Goal: Information Seeking & Learning: Learn about a topic

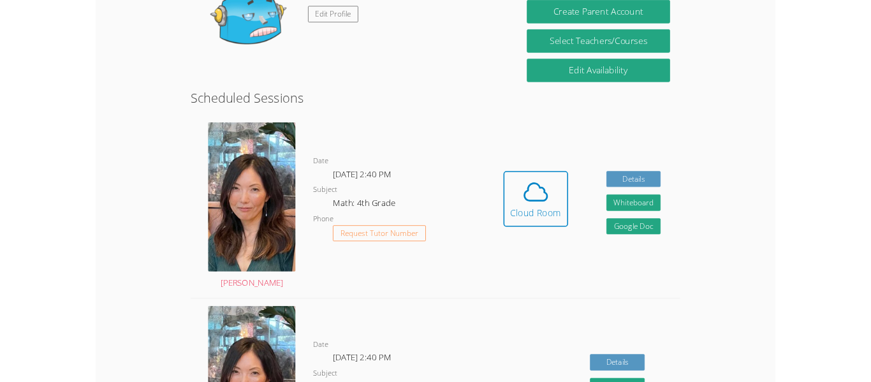
scroll to position [250, 0]
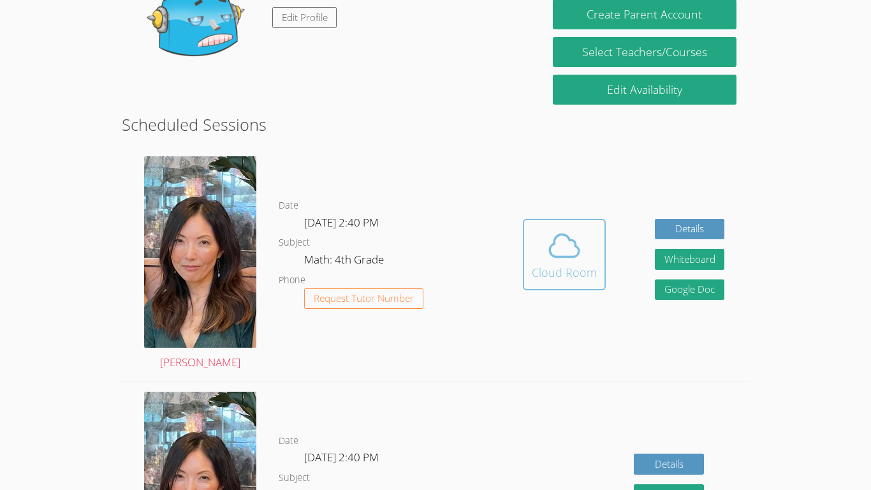
click at [591, 260] on span at bounding box center [564, 246] width 65 height 36
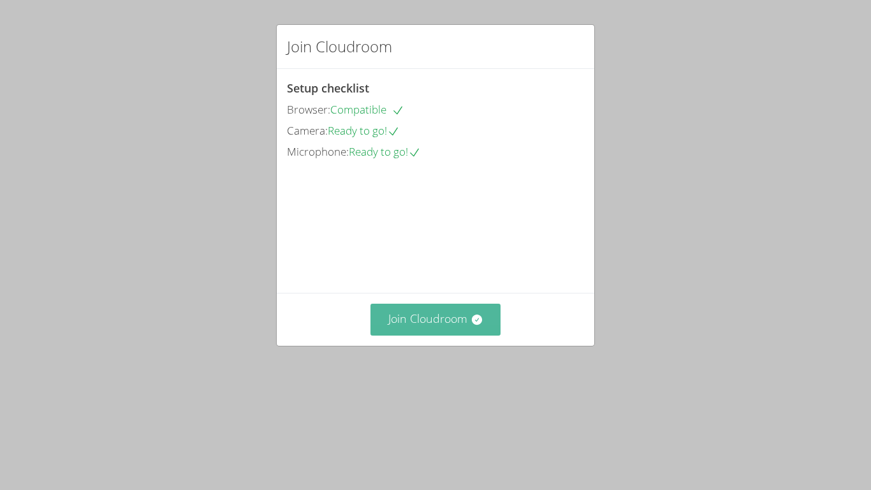
click at [445, 335] on button "Join Cloudroom" at bounding box center [436, 319] width 131 height 31
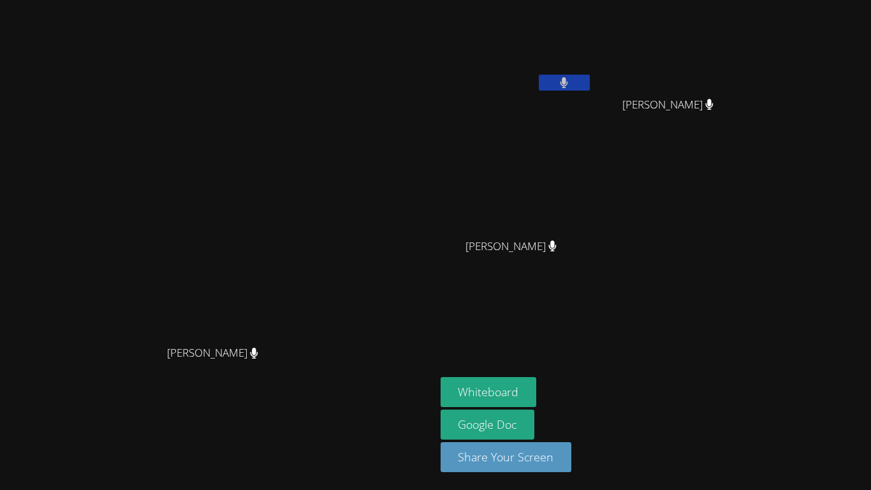
click at [590, 89] on button at bounding box center [564, 83] width 51 height 16
click at [537, 383] on button "Whiteboard" at bounding box center [489, 392] width 96 height 30
click at [590, 91] on div at bounding box center [564, 84] width 51 height 19
click at [571, 87] on icon at bounding box center [564, 82] width 13 height 11
click at [568, 87] on icon at bounding box center [564, 82] width 8 height 11
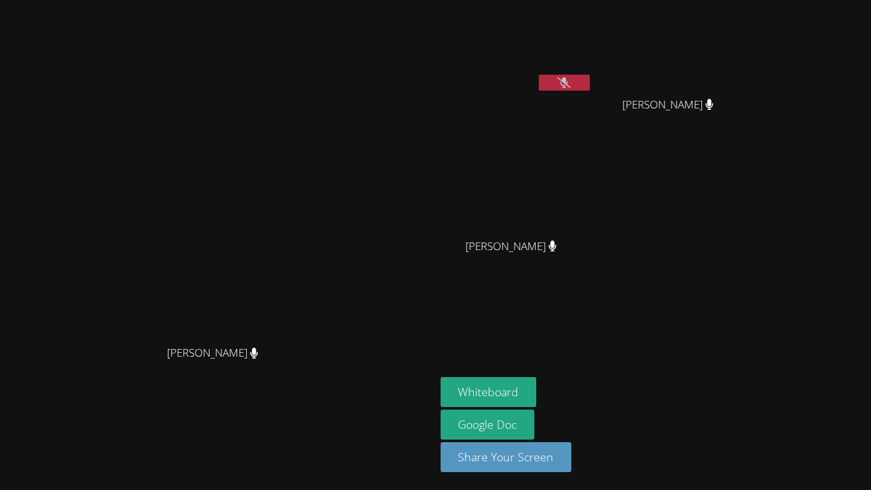
click at [571, 85] on icon at bounding box center [564, 82] width 13 height 11
click at [590, 92] on div at bounding box center [564, 84] width 51 height 19
click at [590, 90] on button at bounding box center [564, 83] width 51 height 16
click at [571, 84] on icon at bounding box center [564, 82] width 13 height 11
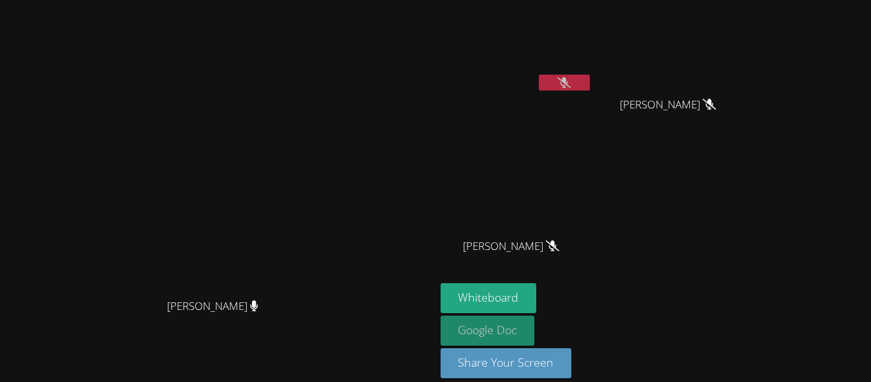
click at [535, 342] on link "Google Doc" at bounding box center [488, 331] width 94 height 30
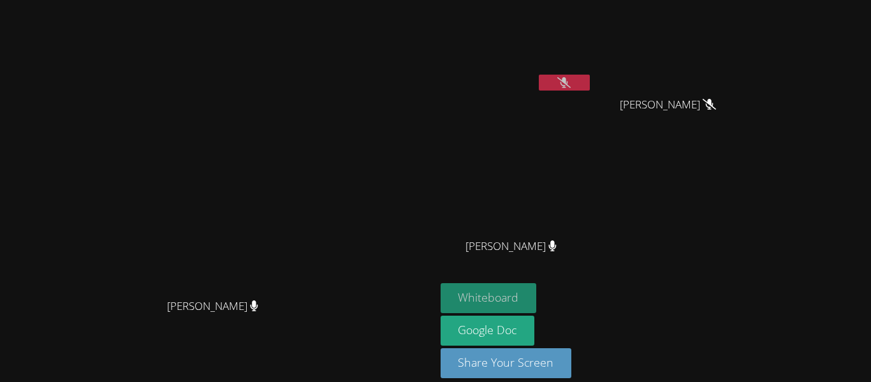
click at [537, 302] on button "Whiteboard" at bounding box center [489, 298] width 96 height 30
click at [537, 291] on button "Whiteboard" at bounding box center [489, 298] width 96 height 30
click at [537, 299] on button "Whiteboard" at bounding box center [489, 298] width 96 height 30
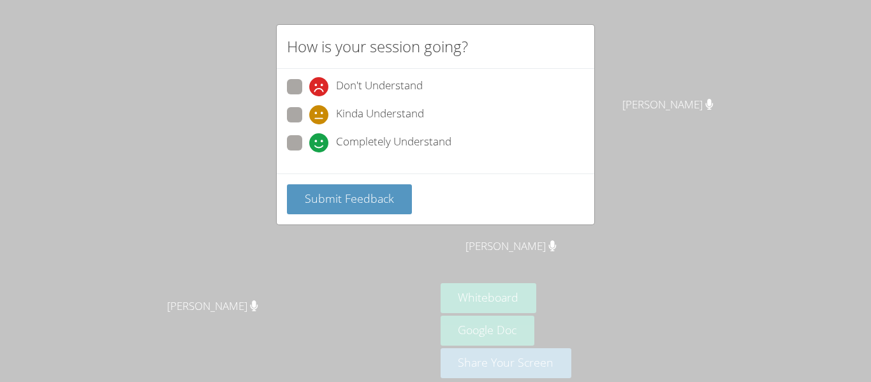
click at [396, 84] on span "Don't Understand" at bounding box center [379, 86] width 87 height 19
click at [320, 84] on input "Don't Understand" at bounding box center [314, 84] width 11 height 11
radio input "true"
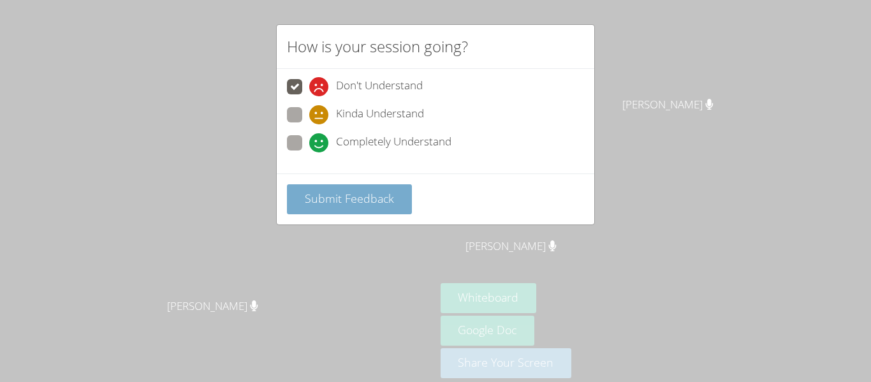
click at [380, 193] on span "Submit Feedback" at bounding box center [349, 198] width 89 height 15
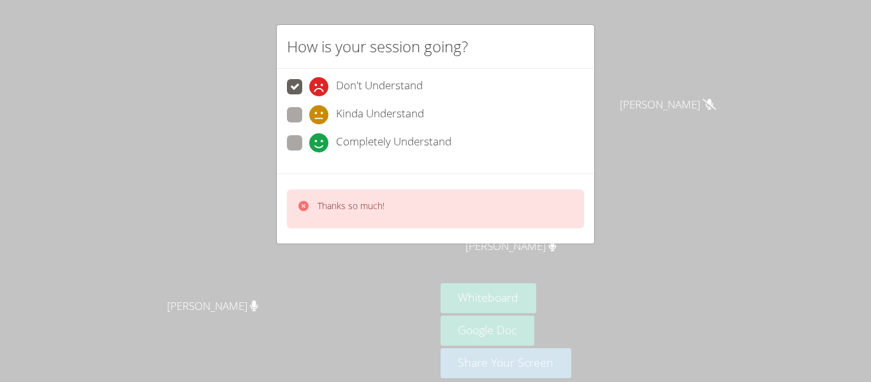
click at [302, 203] on icon at bounding box center [304, 206] width 10 height 10
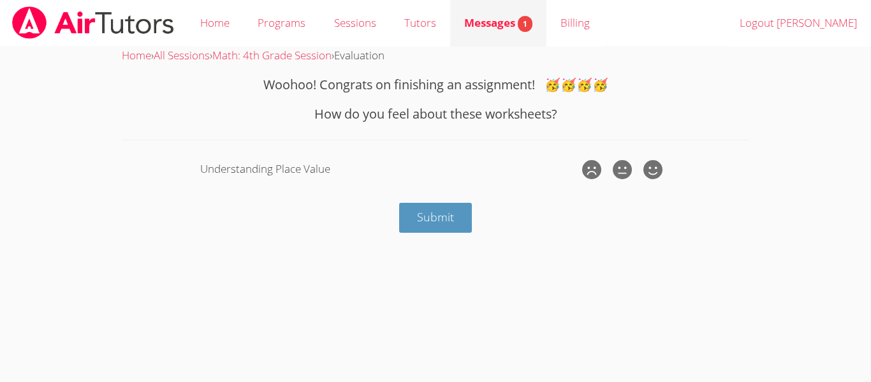
click at [498, 14] on div "Messages 1" at bounding box center [498, 23] width 68 height 19
